Goal: Task Accomplishment & Management: Manage account settings

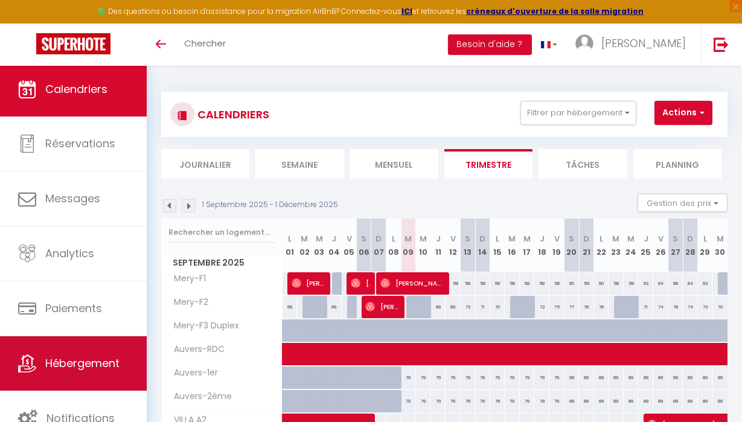
scroll to position [3, 0]
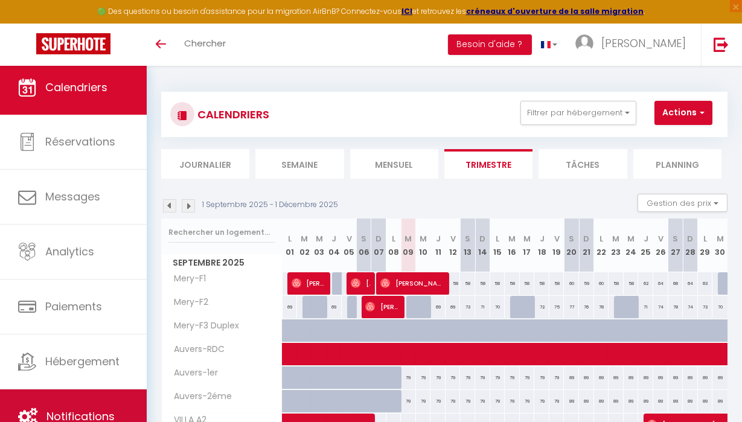
click at [65, 404] on link "Notifications" at bounding box center [73, 416] width 147 height 54
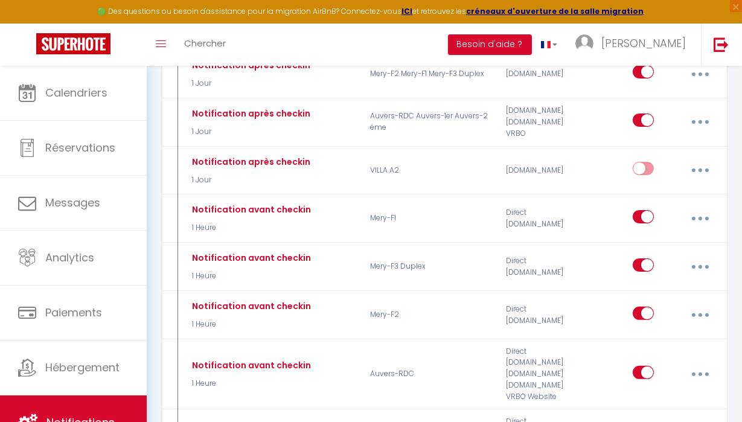
scroll to position [724, 0]
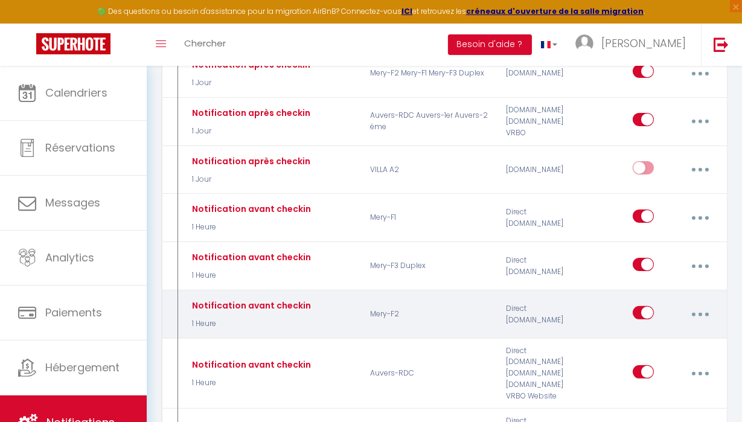
click at [695, 303] on button "button" at bounding box center [700, 314] width 32 height 23
click at [646, 333] on link "Editer" at bounding box center [667, 343] width 89 height 21
type input "Notification avant checkin"
select select "3"
select select "1 Heure"
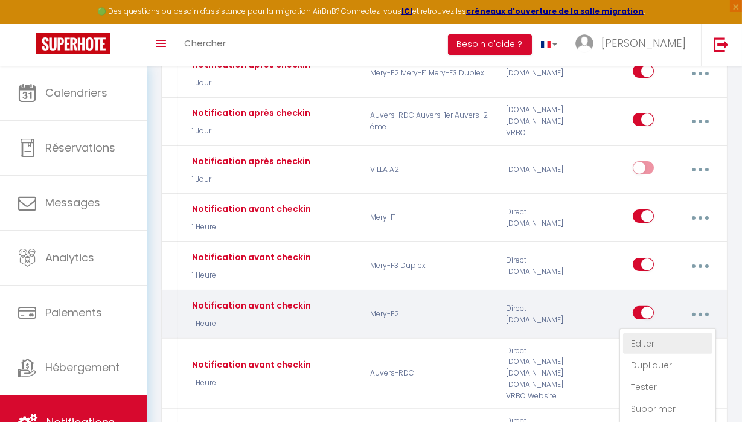
select select "if_booking_is_paid"
checkbox input "true"
checkbox input "false"
radio input "true"
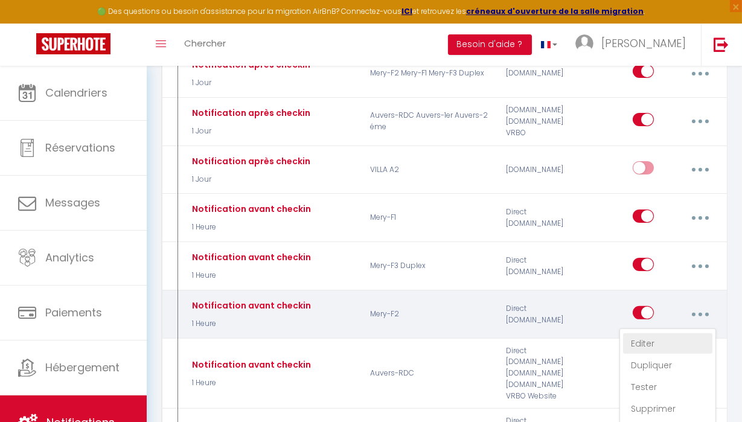
type input "Procédure pour checkin. F2-[GEOGRAPHIC_DATA]"
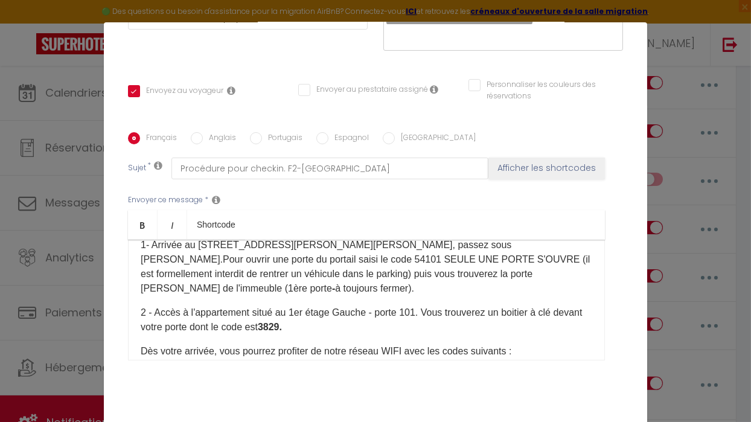
scroll to position [89, 0]
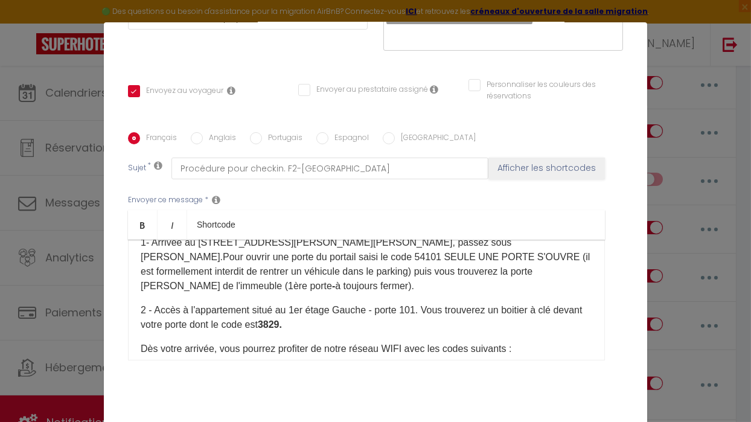
click at [282, 319] on font "​3829." at bounding box center [270, 324] width 24 height 10
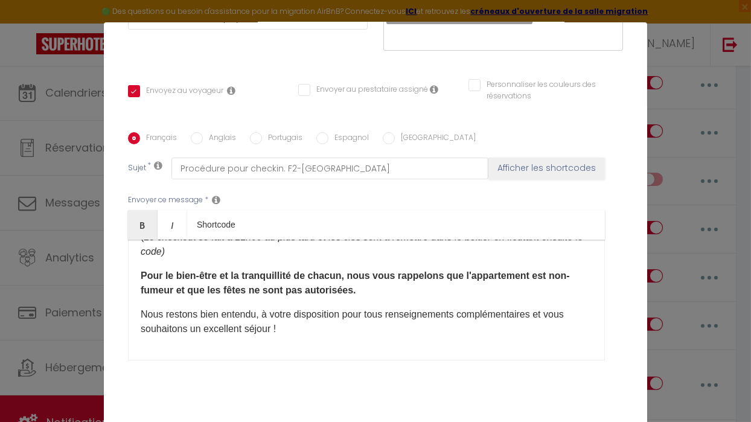
scroll to position [252, 0]
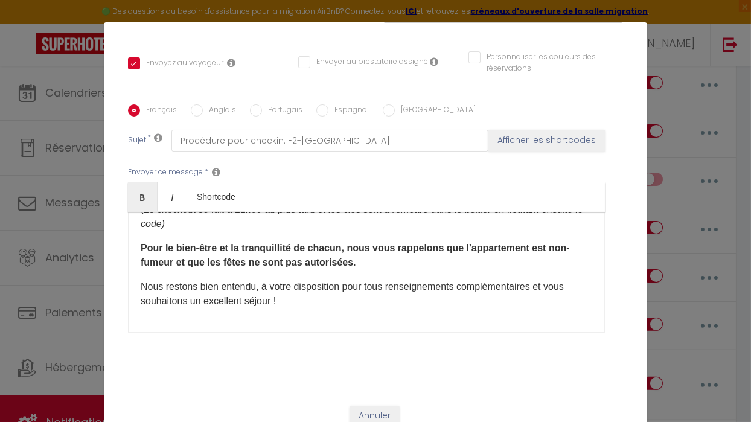
checkbox input "true"
checkbox input "false"
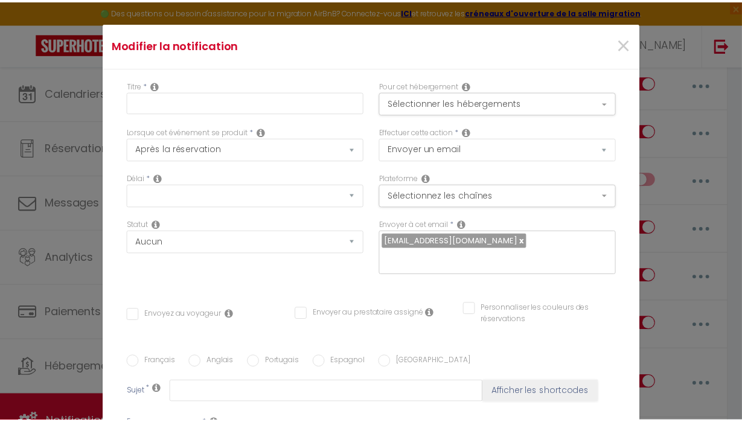
scroll to position [724, 0]
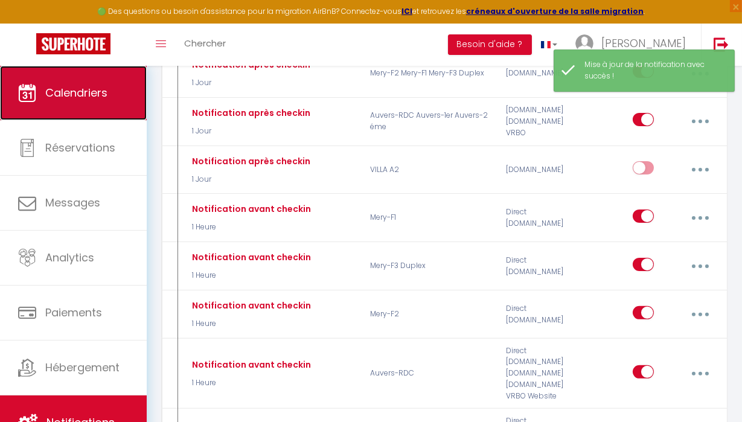
click at [99, 95] on span "Calendriers" at bounding box center [76, 92] width 62 height 15
